Goal: Go to known website: Access a specific website the user already knows

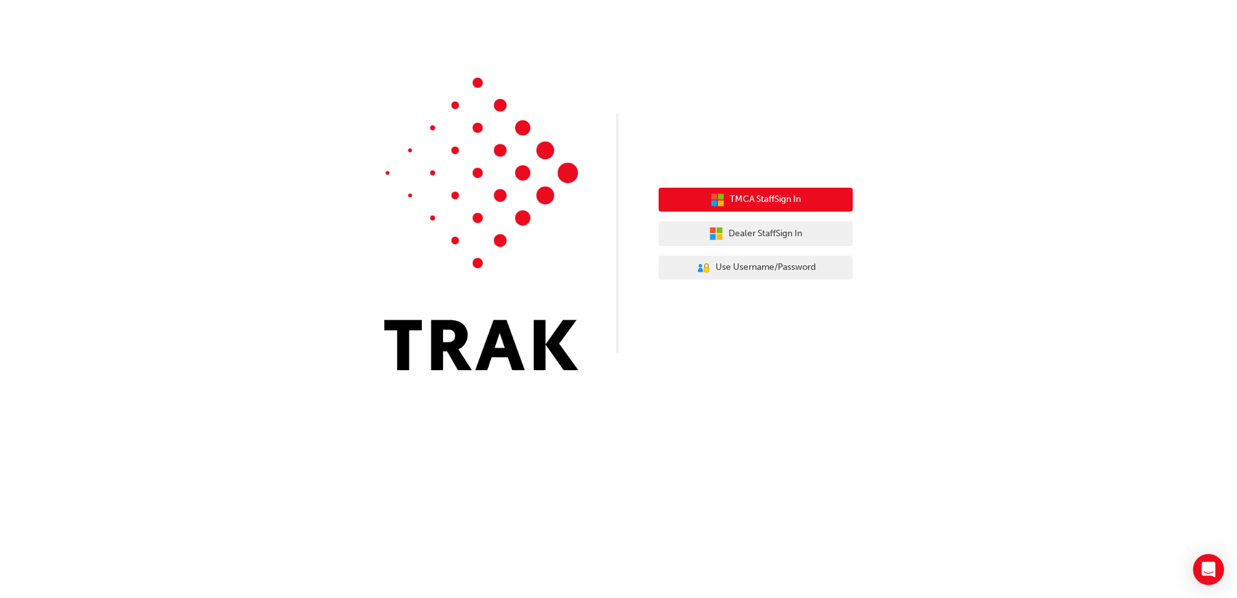
click at [734, 203] on span "TMCA Staff Sign In" at bounding box center [765, 199] width 71 height 15
